Goal: Information Seeking & Learning: Learn about a topic

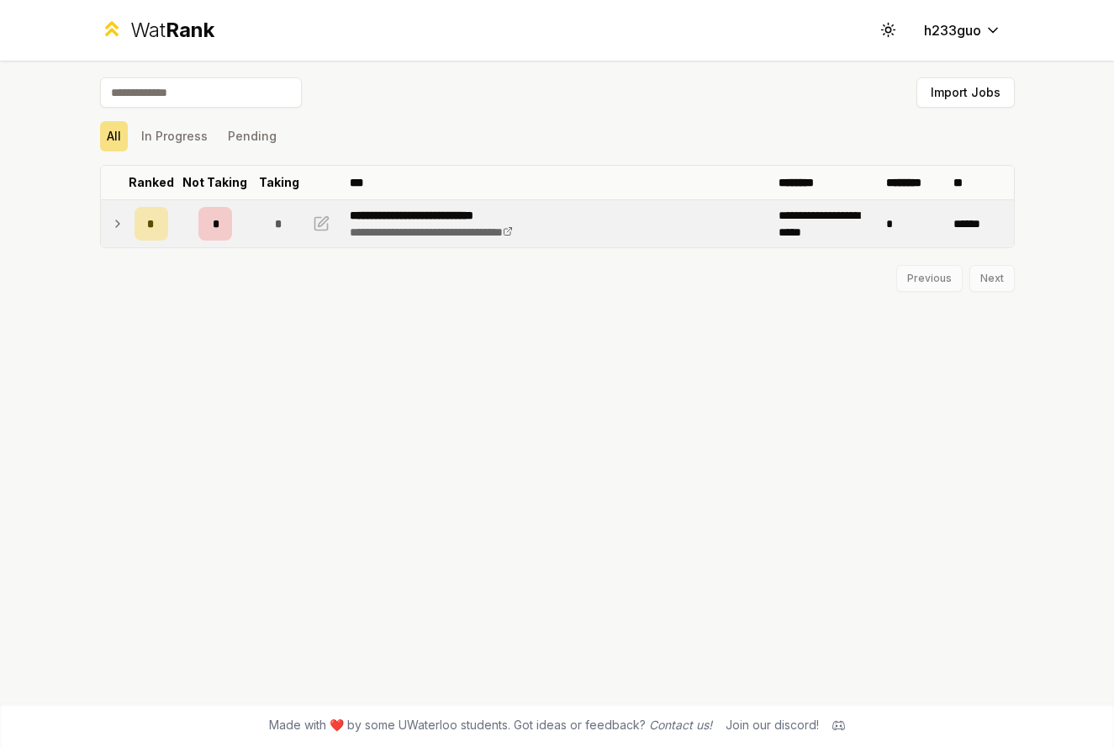
click at [215, 235] on div "*" at bounding box center [216, 224] width 34 height 34
click at [153, 230] on span "*" at bounding box center [151, 225] width 8 height 17
click at [153, 230] on span "*" at bounding box center [151, 223] width 8 height 17
click at [159, 299] on div "Offer" at bounding box center [150, 297] width 31 height 17
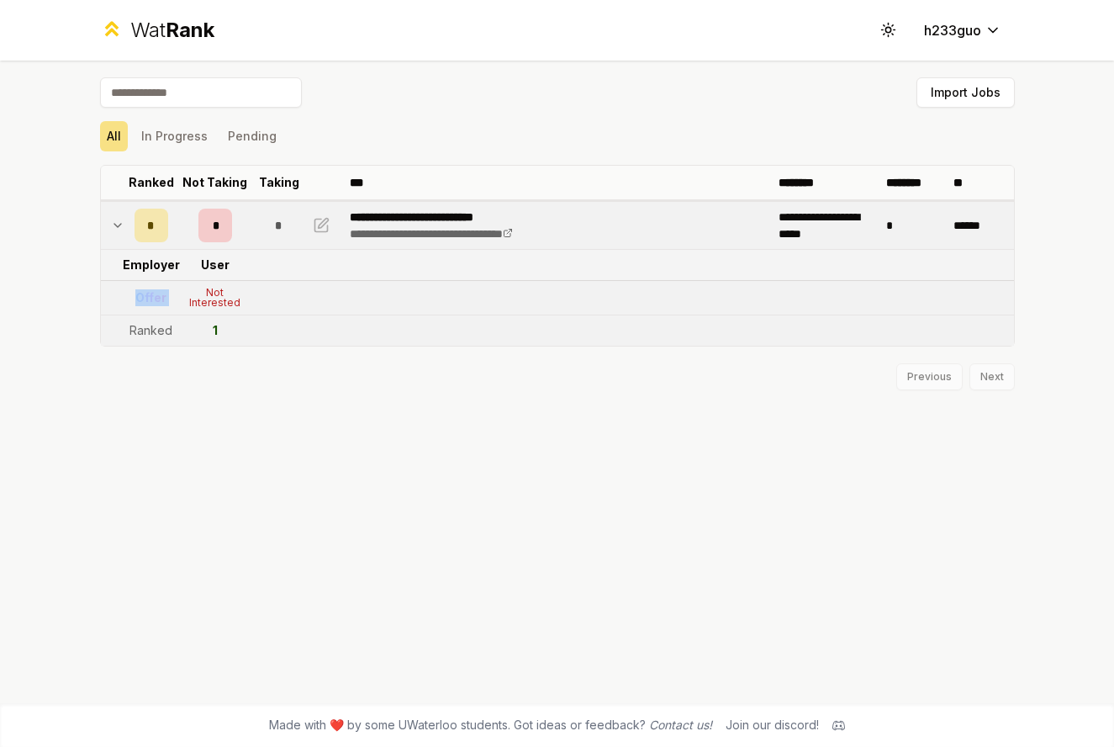
click at [159, 299] on div "Offer" at bounding box center [150, 297] width 31 height 17
click at [160, 300] on div "Offer" at bounding box center [150, 297] width 31 height 17
click at [219, 295] on div "Not Interested" at bounding box center [215, 298] width 67 height 20
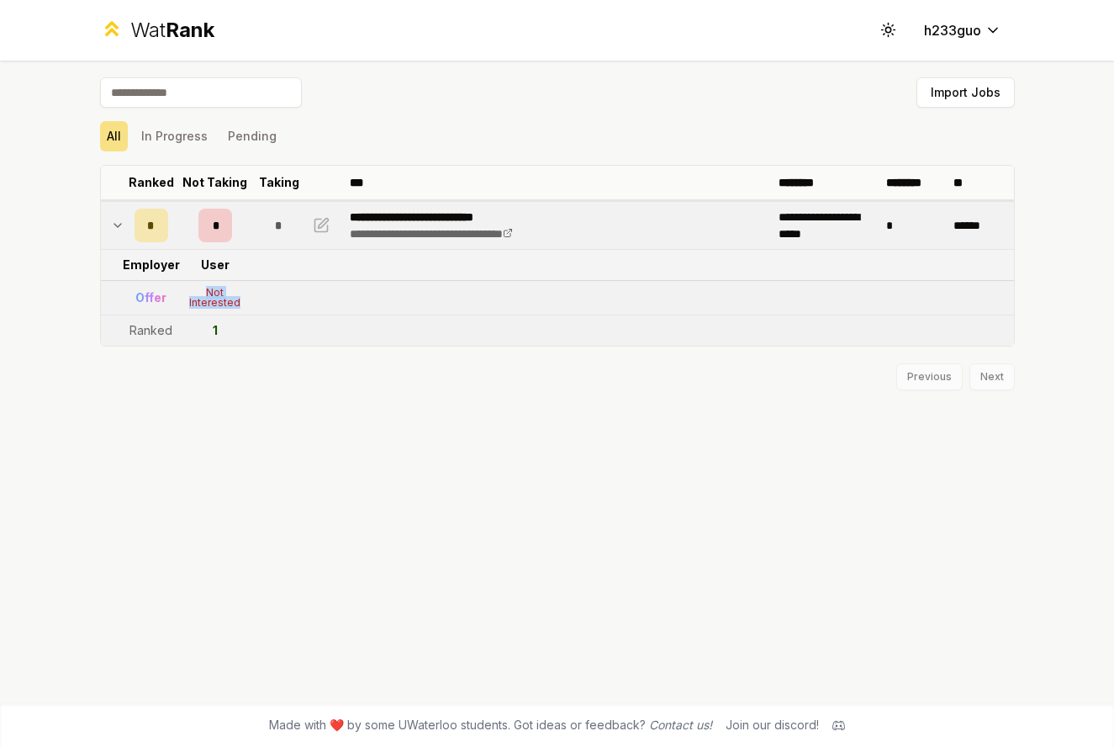
click at [222, 304] on div "Not Interested" at bounding box center [215, 298] width 67 height 20
click at [204, 224] on div "*" at bounding box center [216, 226] width 34 height 34
click at [204, 224] on div "*" at bounding box center [216, 224] width 34 height 34
click at [153, 227] on span "*" at bounding box center [151, 225] width 8 height 17
click at [153, 227] on span "*" at bounding box center [151, 223] width 8 height 17
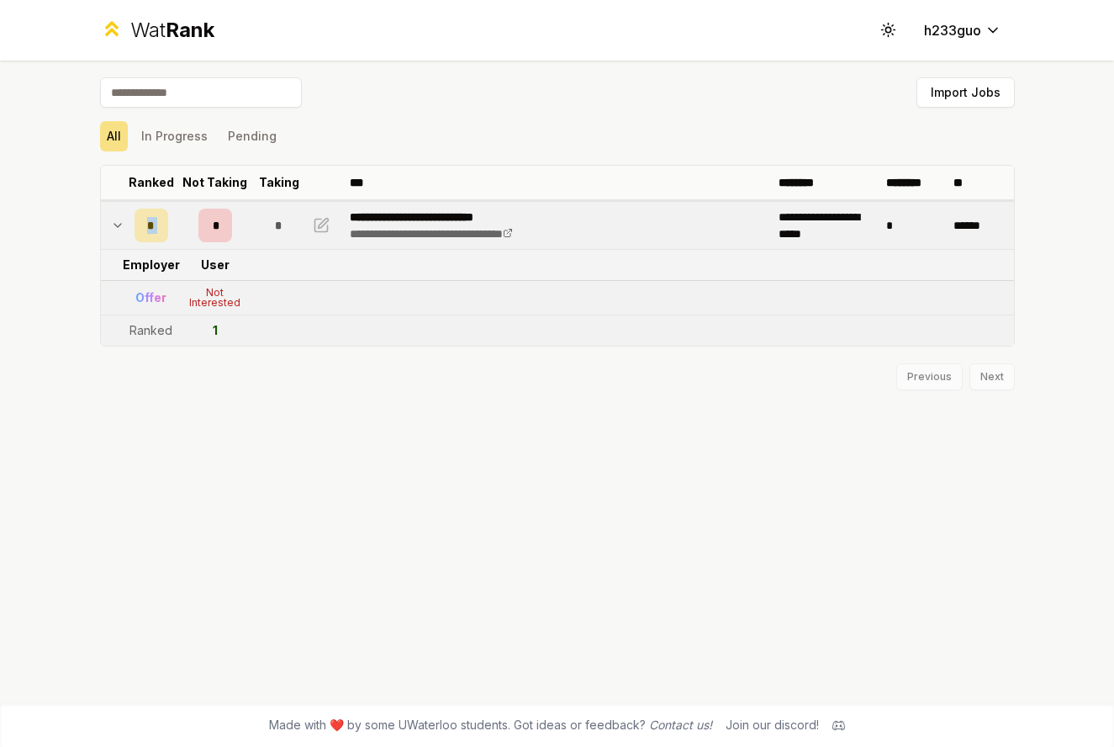
click at [153, 227] on span "*" at bounding box center [151, 225] width 8 height 17
click at [153, 227] on span "*" at bounding box center [151, 223] width 8 height 17
click at [214, 228] on span "*" at bounding box center [215, 225] width 5 height 17
click at [214, 228] on span "*" at bounding box center [215, 223] width 5 height 17
